Goal: Transaction & Acquisition: Purchase product/service

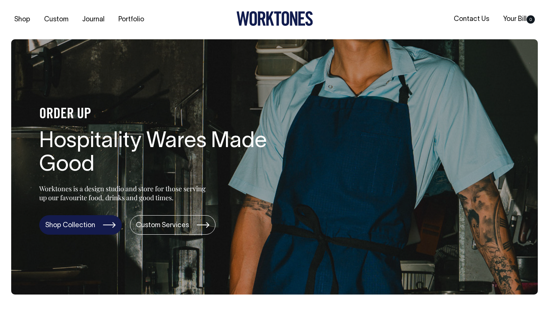
click at [73, 223] on link "Shop Collection" at bounding box center [80, 224] width 83 height 19
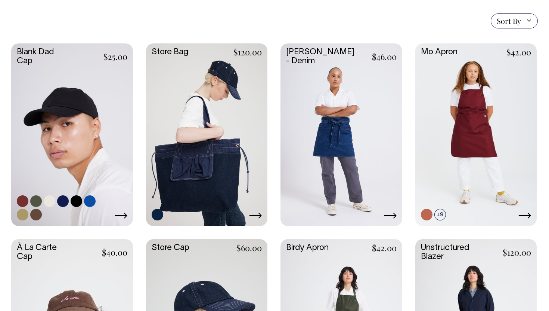
scroll to position [178, 0]
click at [22, 200] on link at bounding box center [23, 201] width 12 height 12
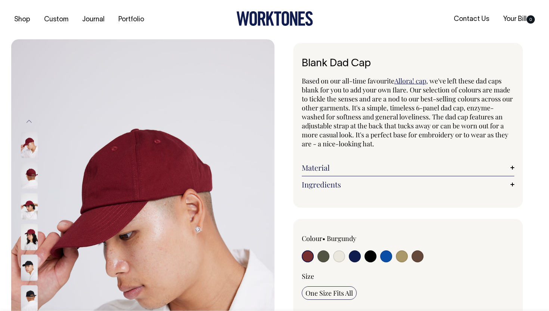
radio input "true"
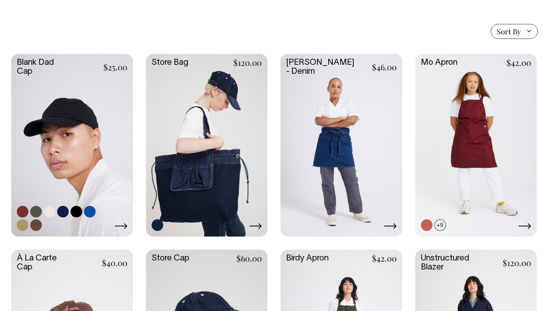
scroll to position [167, 0]
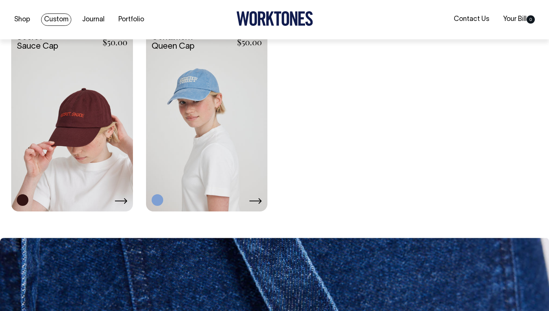
click at [58, 23] on link "Custom" at bounding box center [56, 19] width 30 height 12
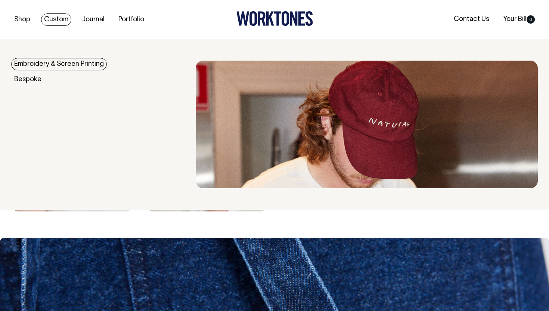
scroll to position [1365, 0]
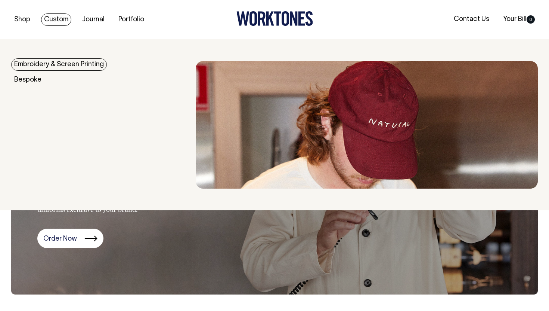
click at [53, 62] on link "Embroidery & Screen Printing" at bounding box center [59, 64] width 96 height 12
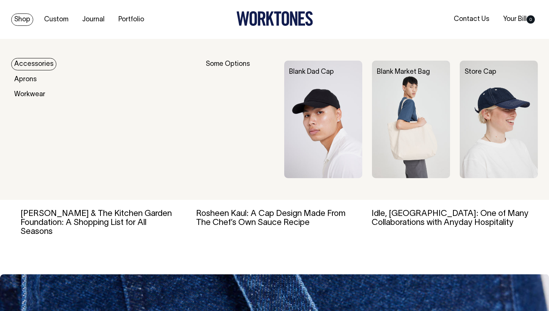
scroll to position [2300, 0]
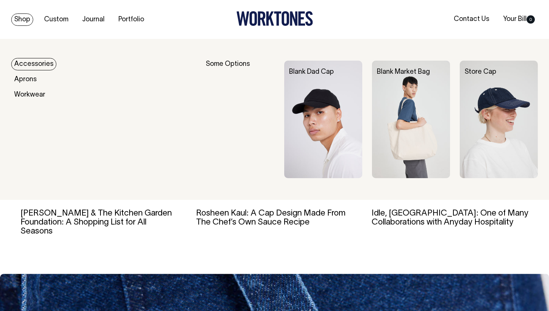
click at [491, 114] on img at bounding box center [499, 119] width 78 height 117
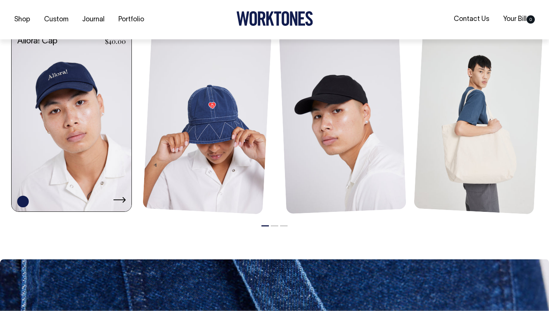
scroll to position [553, 0]
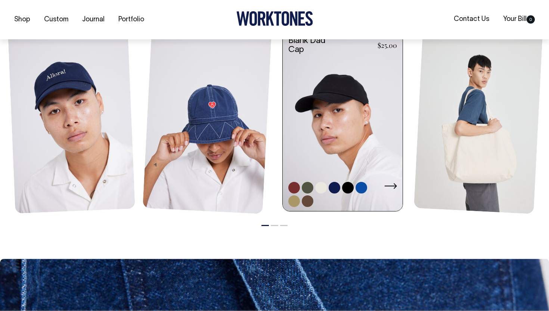
click at [334, 143] on link at bounding box center [343, 122] width 120 height 182
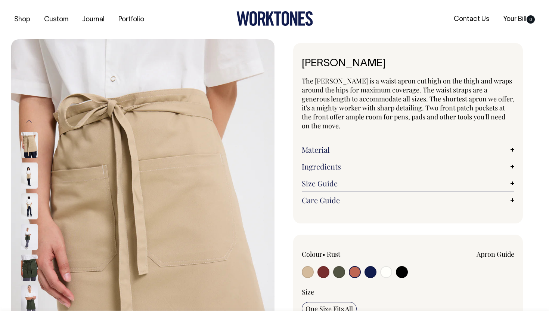
click at [357, 266] on input "radio" at bounding box center [355, 272] width 12 height 12
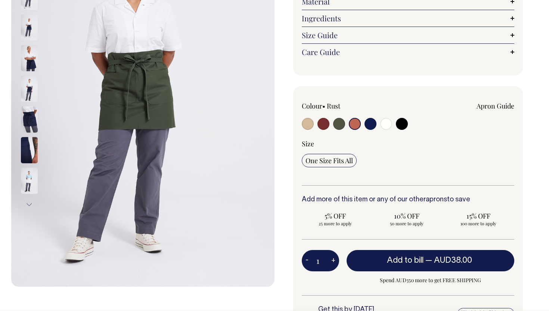
click at [31, 199] on button "Next" at bounding box center [29, 204] width 11 height 17
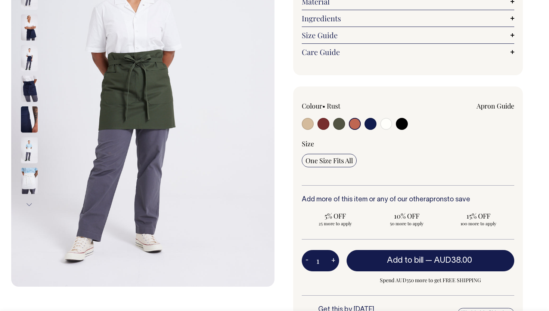
scroll to position [148, 0]
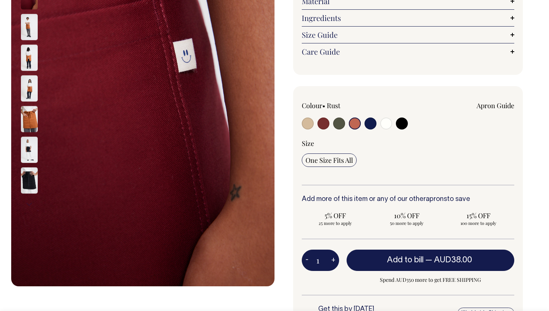
click at [30, 53] on img at bounding box center [29, 58] width 17 height 26
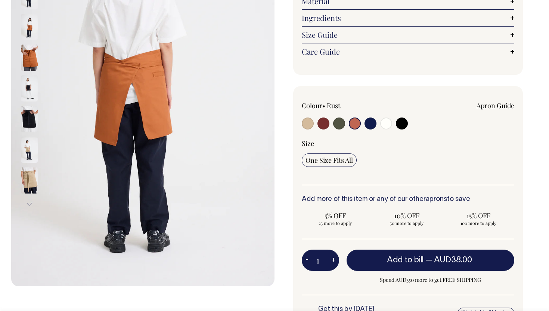
click at [28, 50] on img at bounding box center [29, 58] width 17 height 26
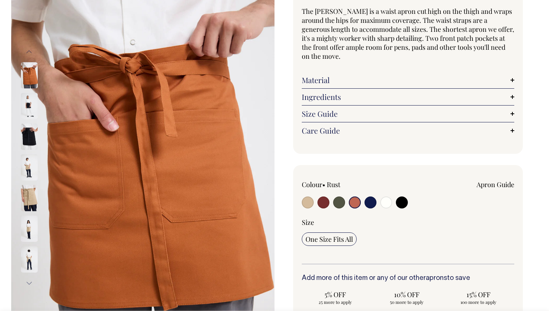
scroll to position [69, 0]
